Goal: Navigation & Orientation: Find specific page/section

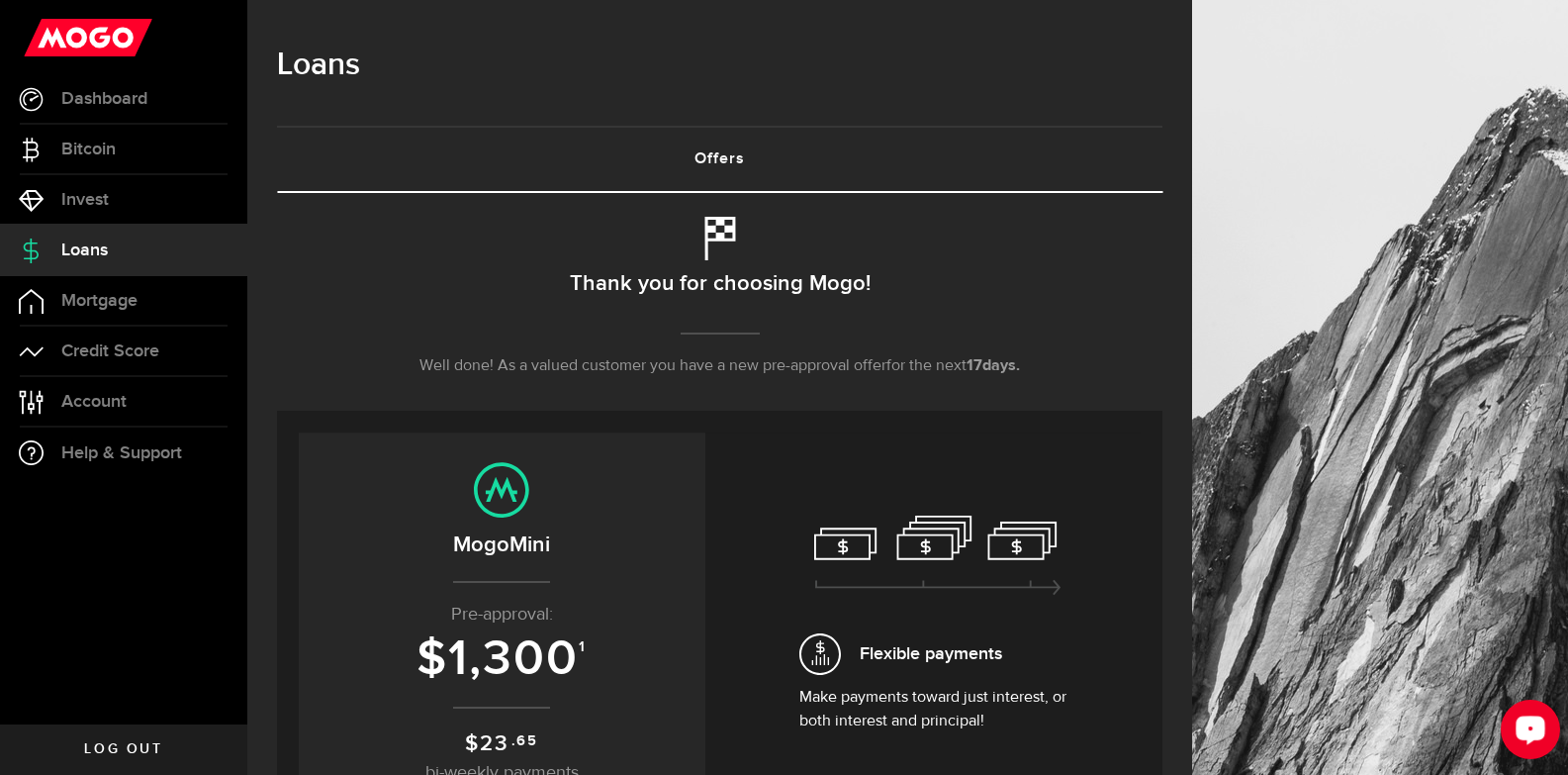
click at [1514, 729] on div "Open LiveChat chat widget" at bounding box center [1530, 728] width 34 height 34
click at [87, 111] on link "Dashboard" at bounding box center [124, 99] width 248 height 50
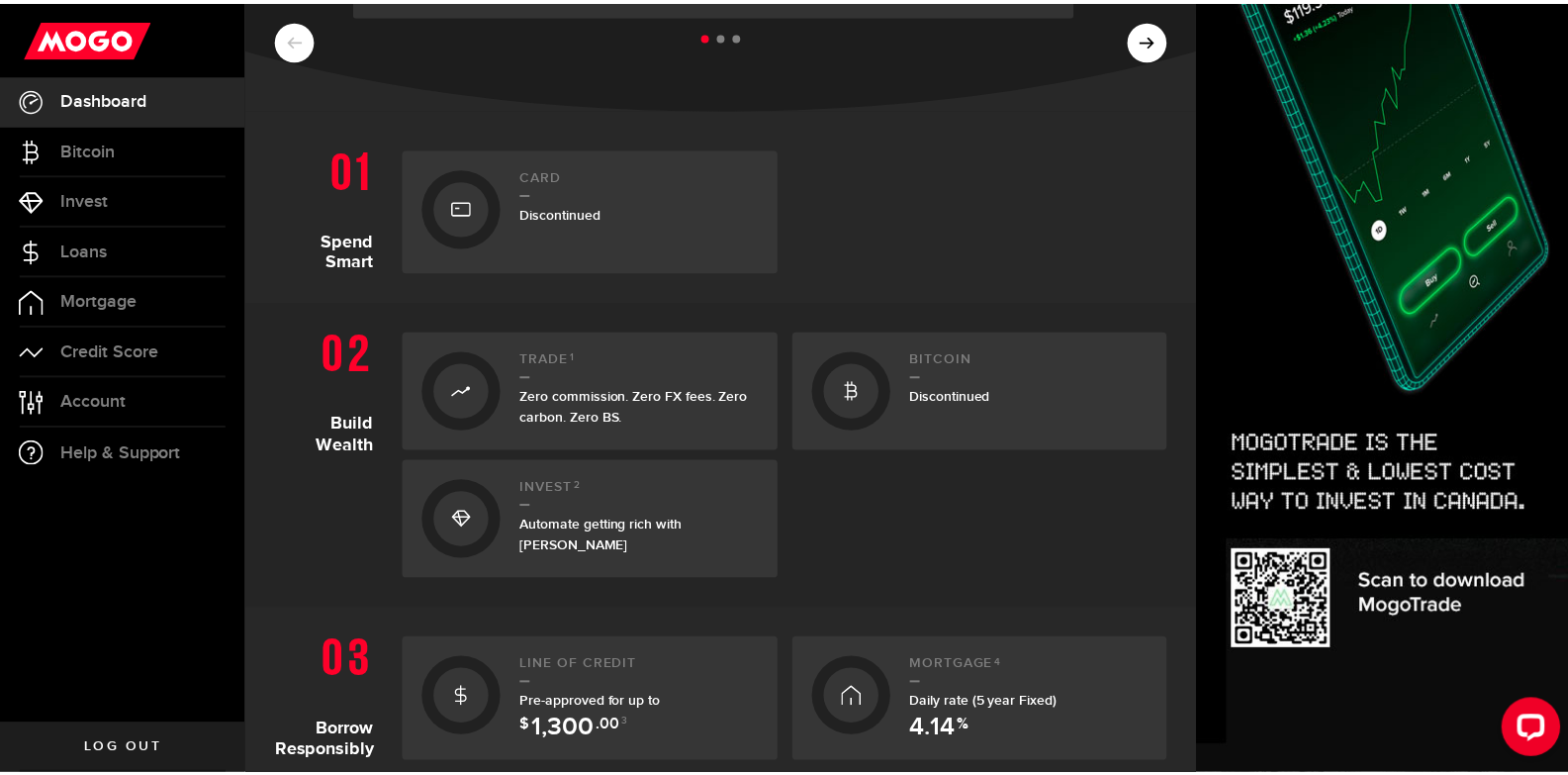
scroll to position [334, 0]
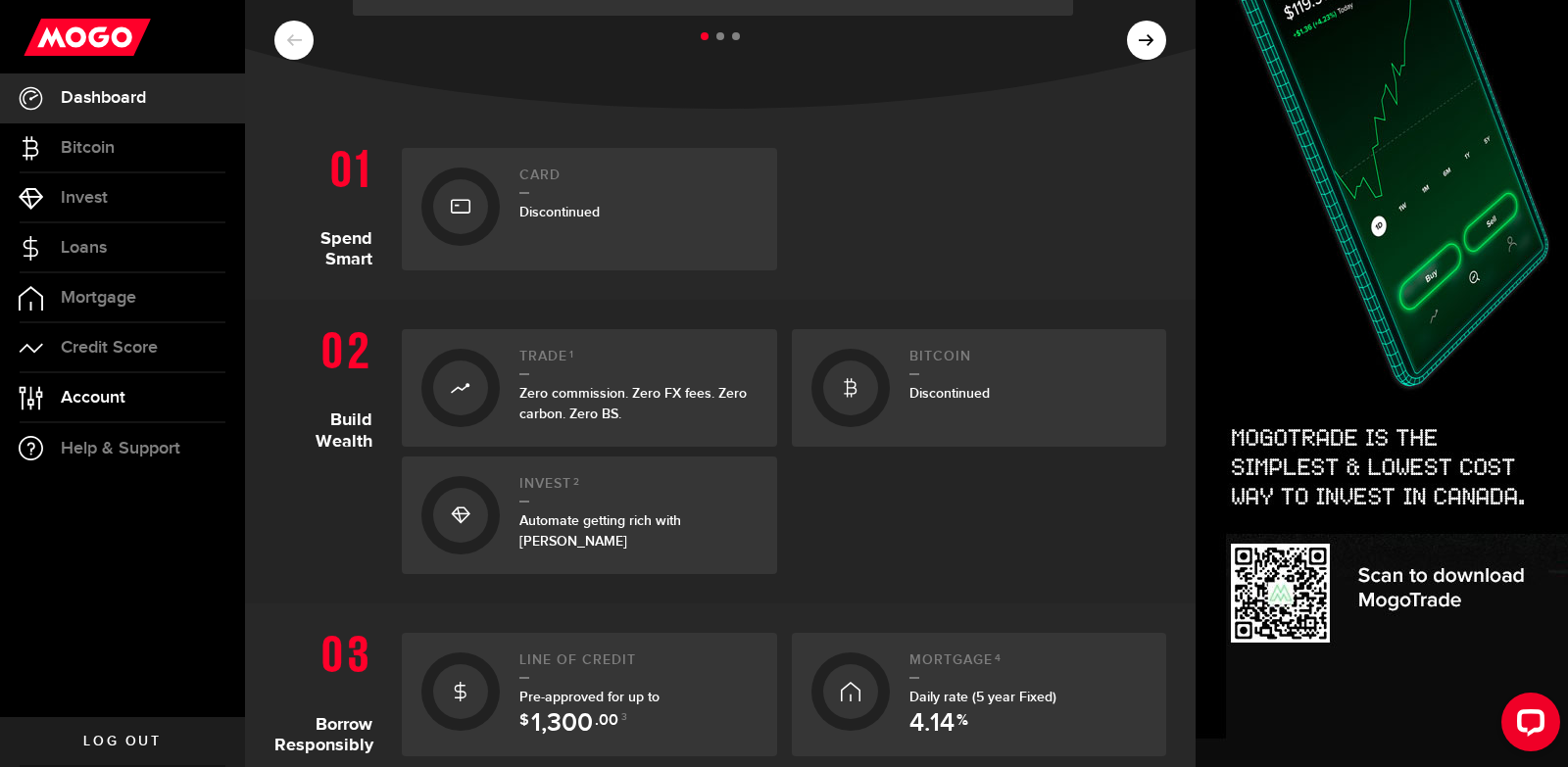
click at [116, 395] on span "Account" at bounding box center [93, 397] width 65 height 18
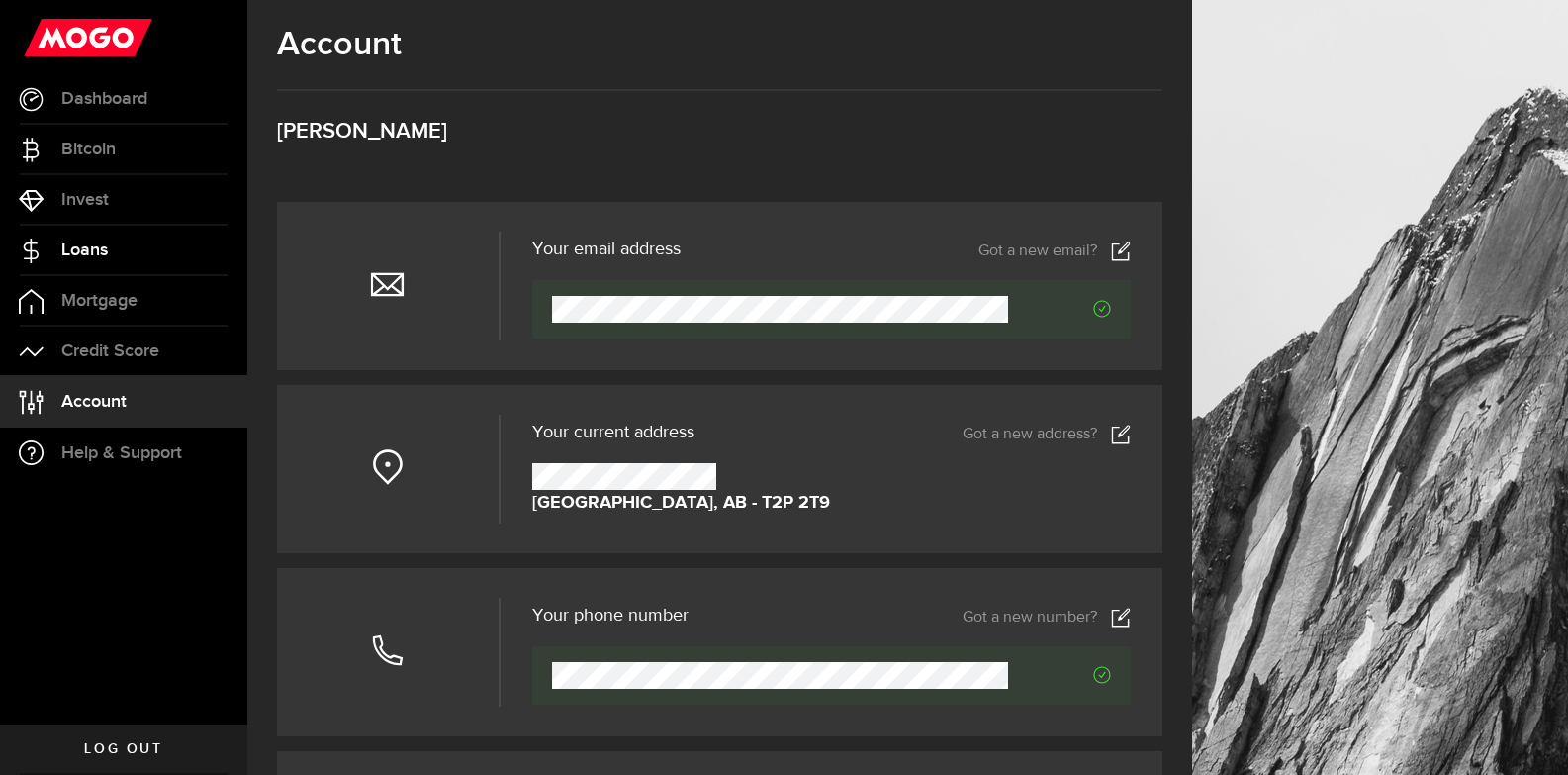
click at [102, 263] on link "Loans" at bounding box center [124, 251] width 248 height 50
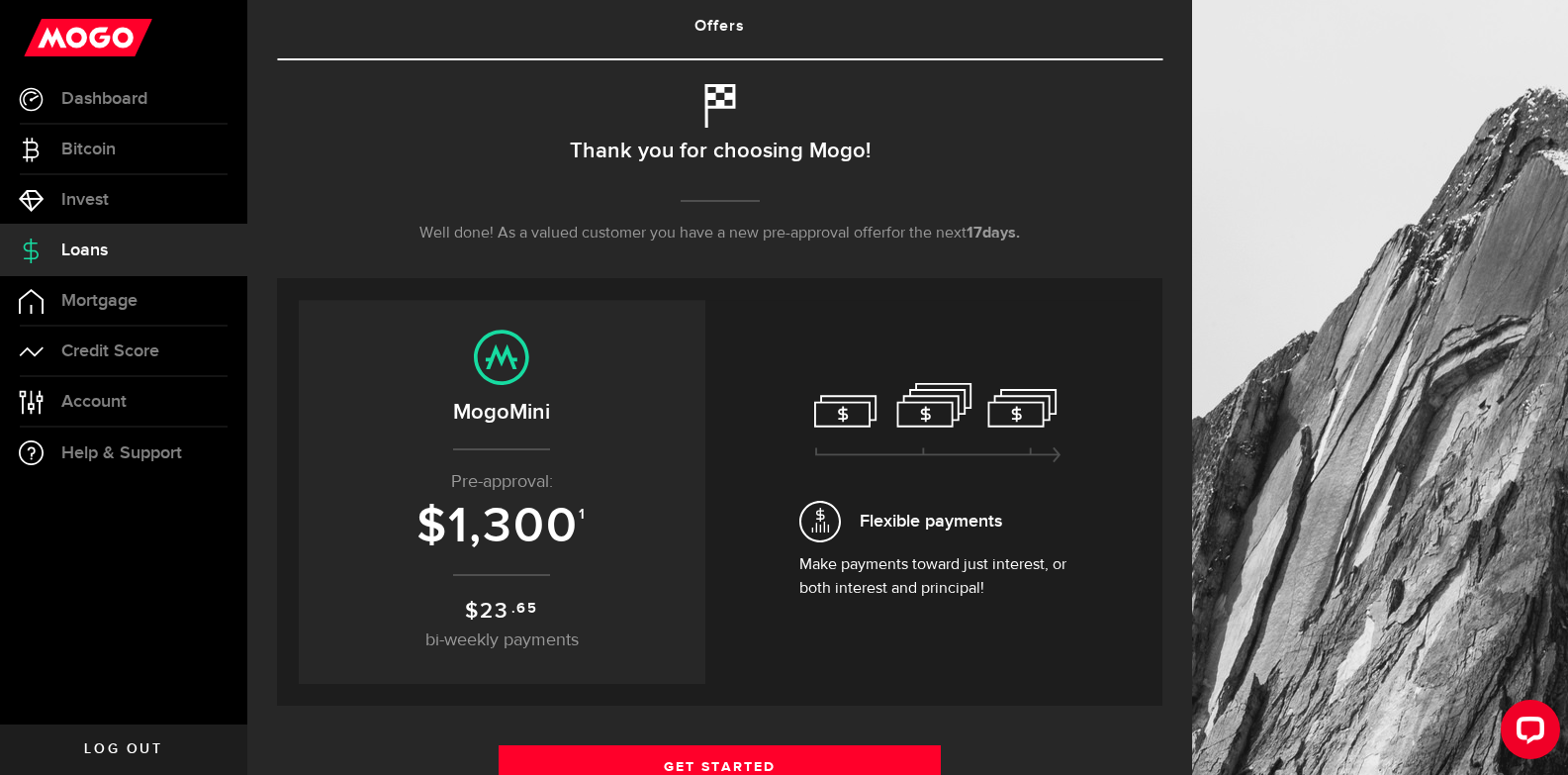
scroll to position [134, 0]
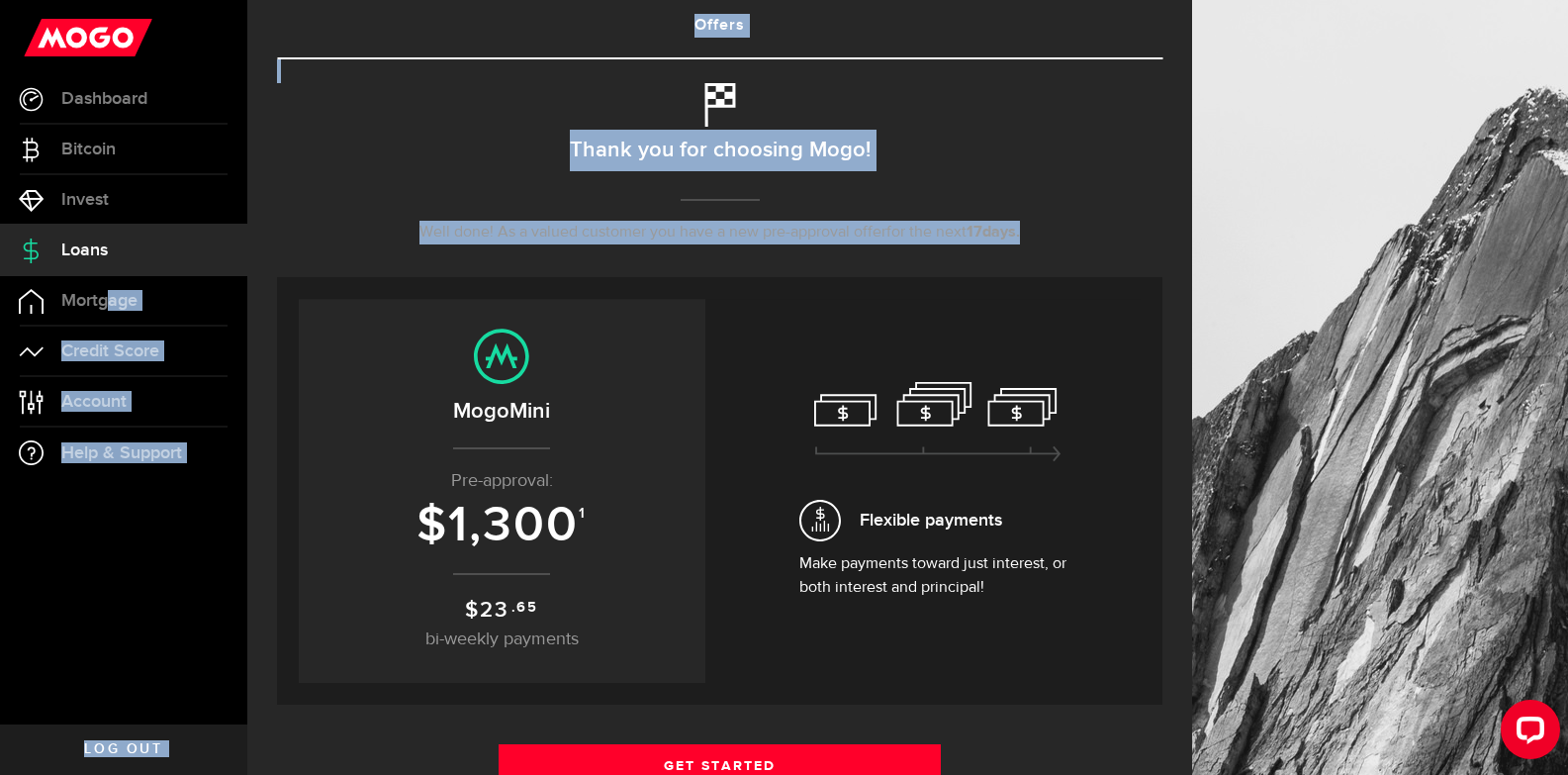
drag, startPoint x: 282, startPoint y: 442, endPoint x: 106, endPoint y: 234, distance: 272.5
click at [94, 395] on span "Account" at bounding box center [94, 401] width 65 height 18
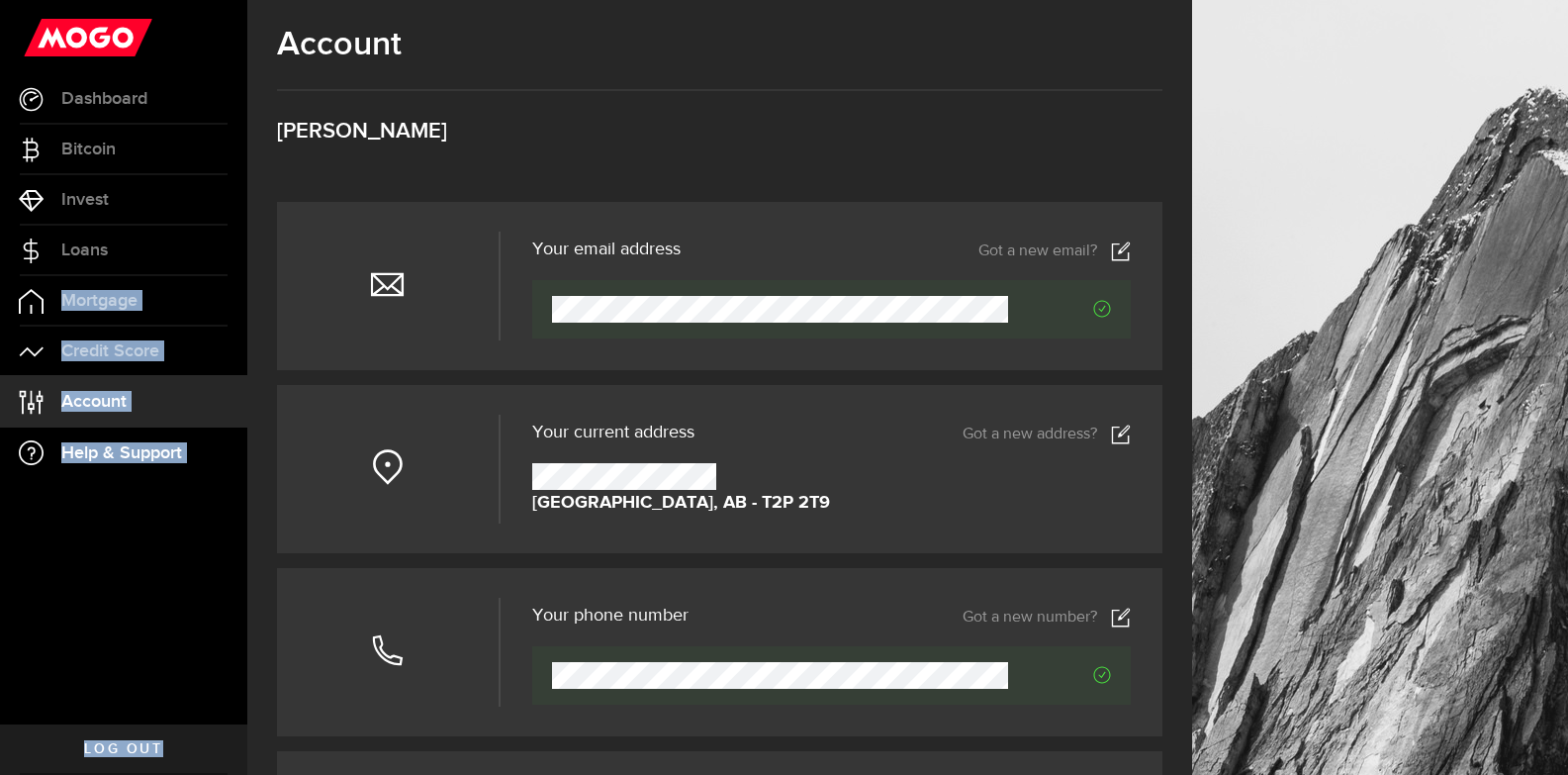
scroll to position [861, 0]
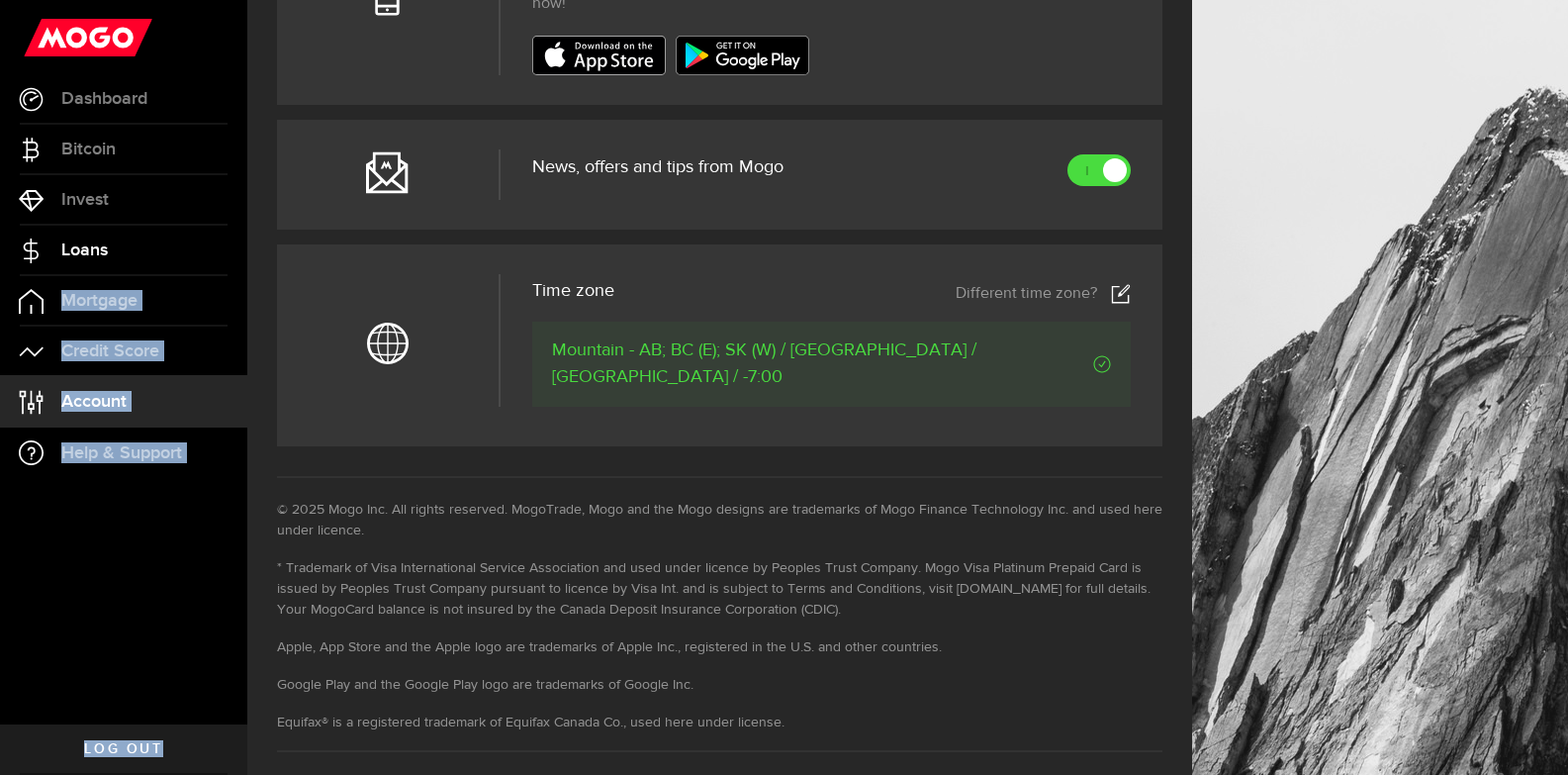
click at [96, 257] on span "Loans" at bounding box center [84, 251] width 47 height 18
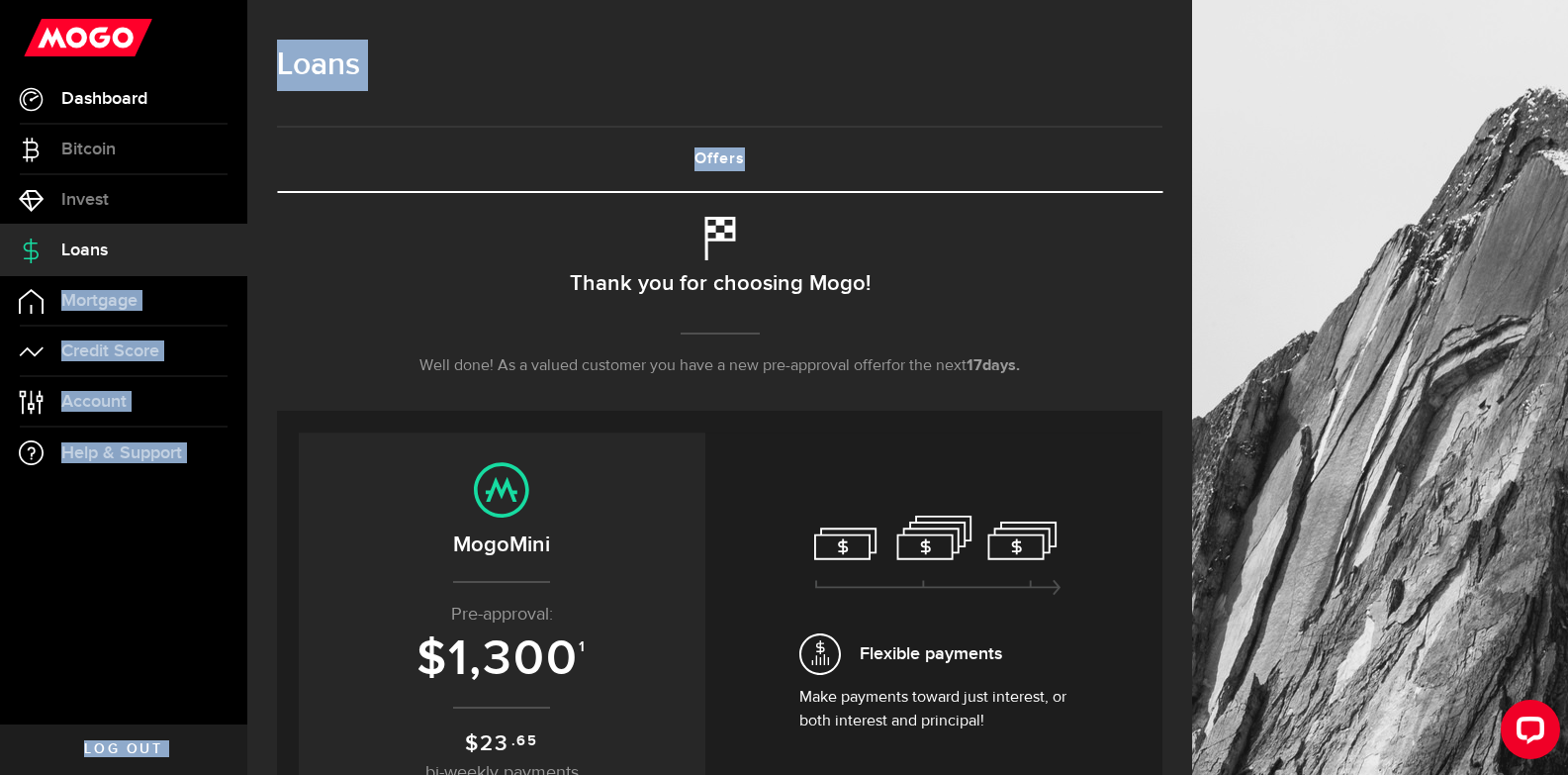
click at [101, 98] on span "Dashboard" at bounding box center [104, 99] width 86 height 18
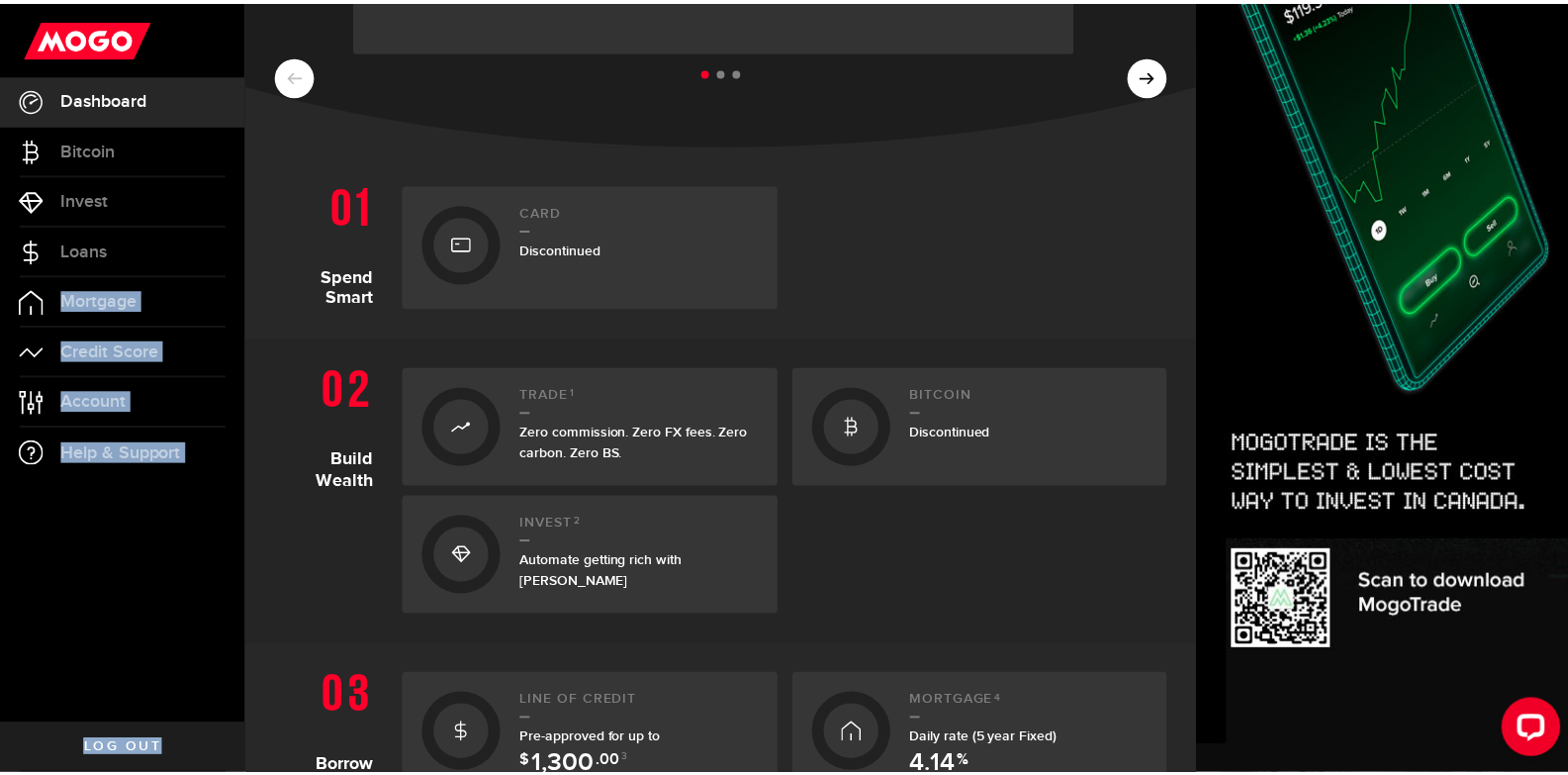
scroll to position [300, 0]
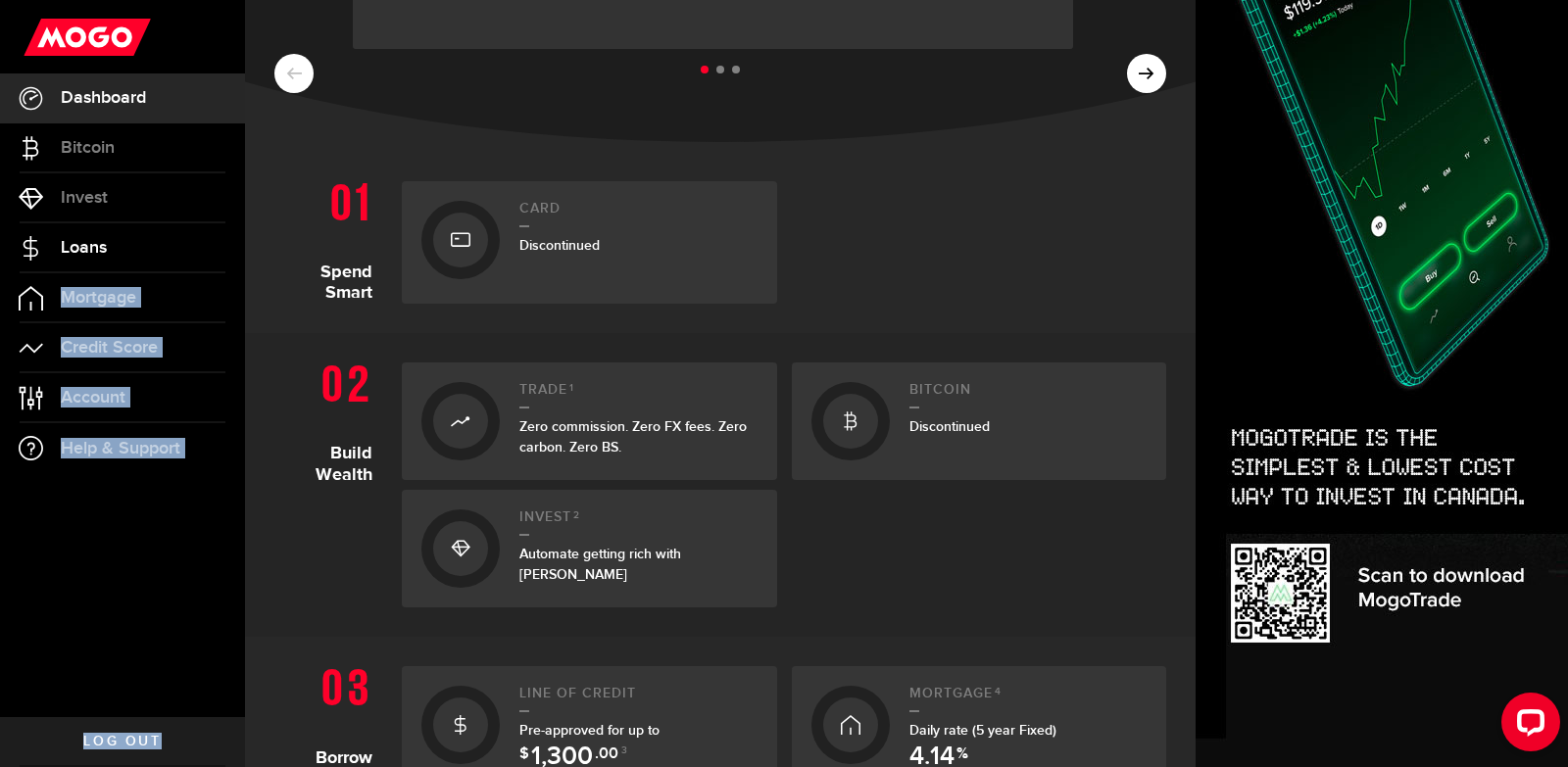
click at [86, 254] on span "Loans" at bounding box center [83, 248] width 46 height 18
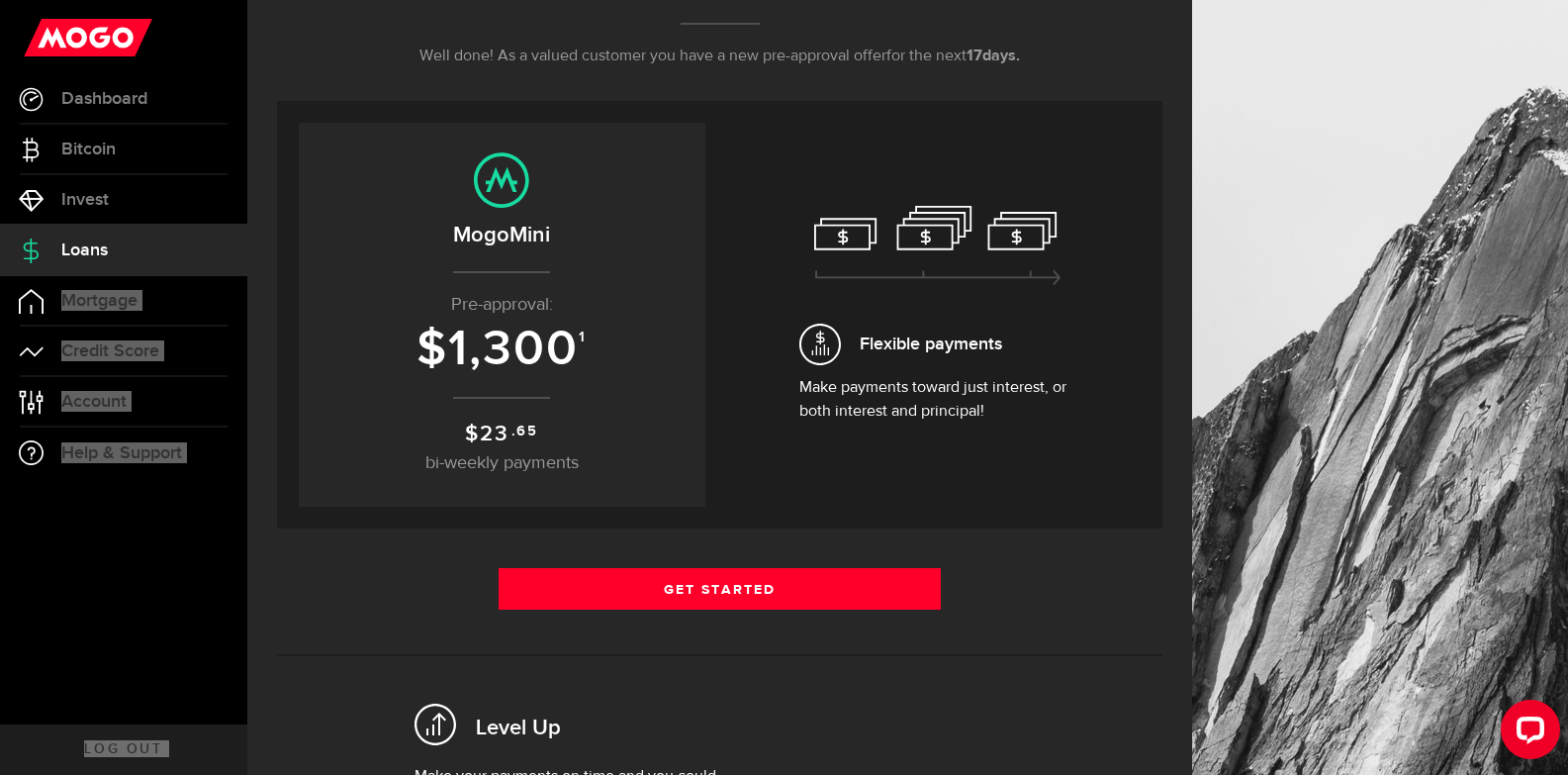
scroll to position [311, 0]
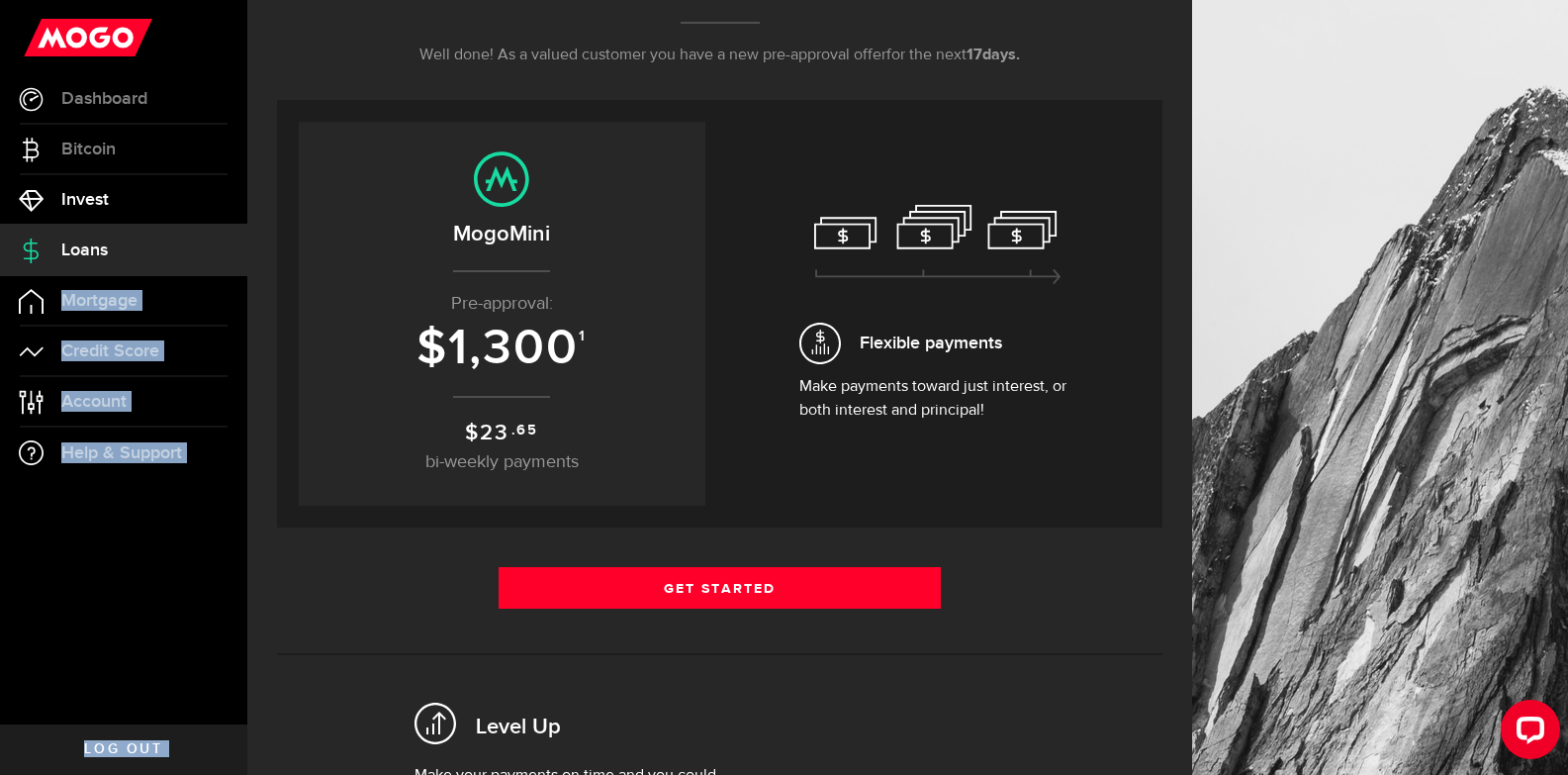
click at [89, 188] on link "Invest" at bounding box center [124, 200] width 248 height 50
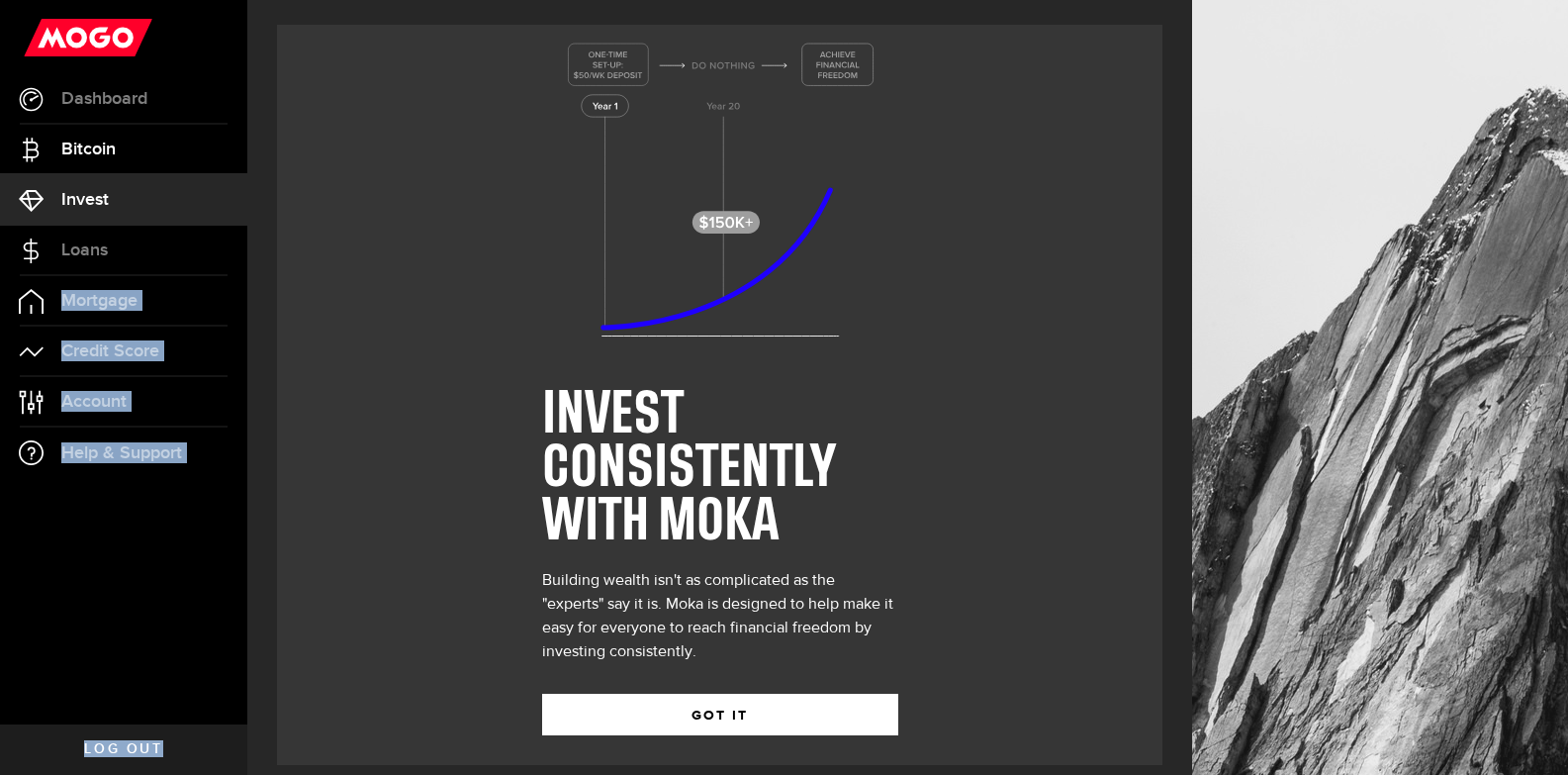
click at [122, 151] on link "Bitcoin" at bounding box center [124, 150] width 248 height 50
